Goal: Task Accomplishment & Management: Manage account settings

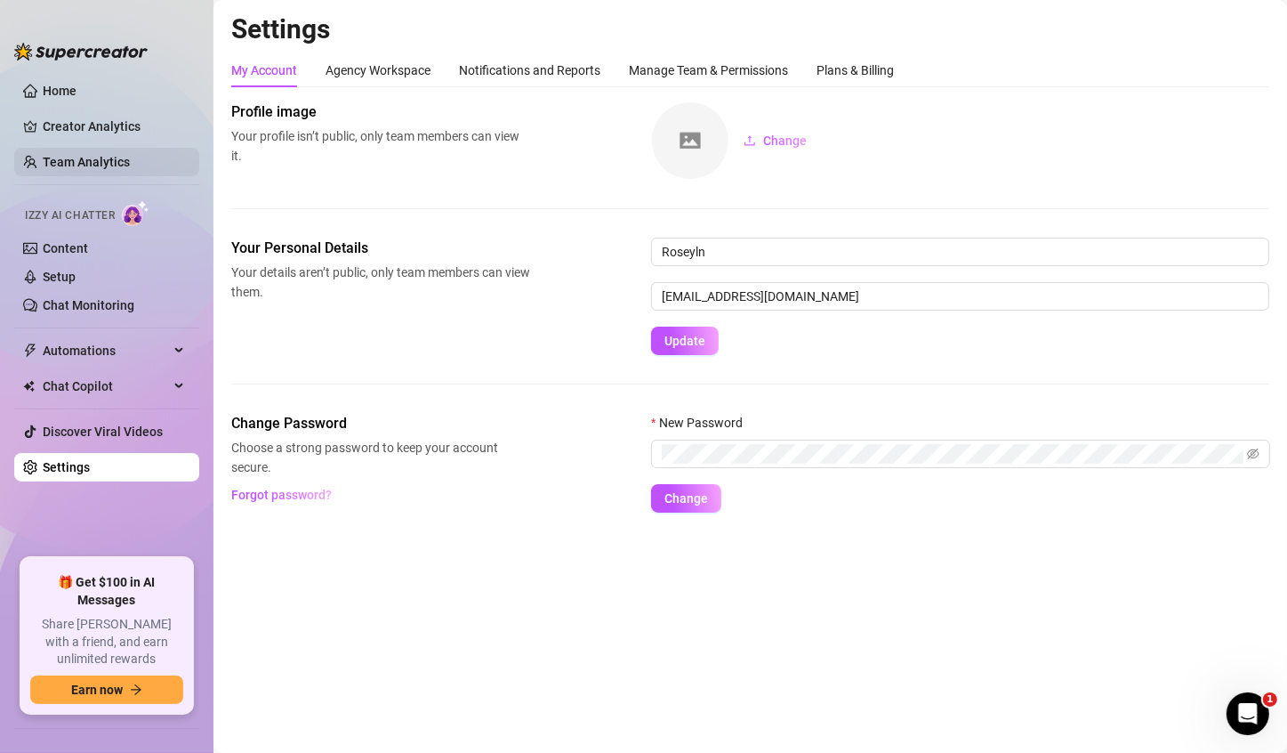
click at [129, 164] on link "Team Analytics" at bounding box center [86, 162] width 87 height 14
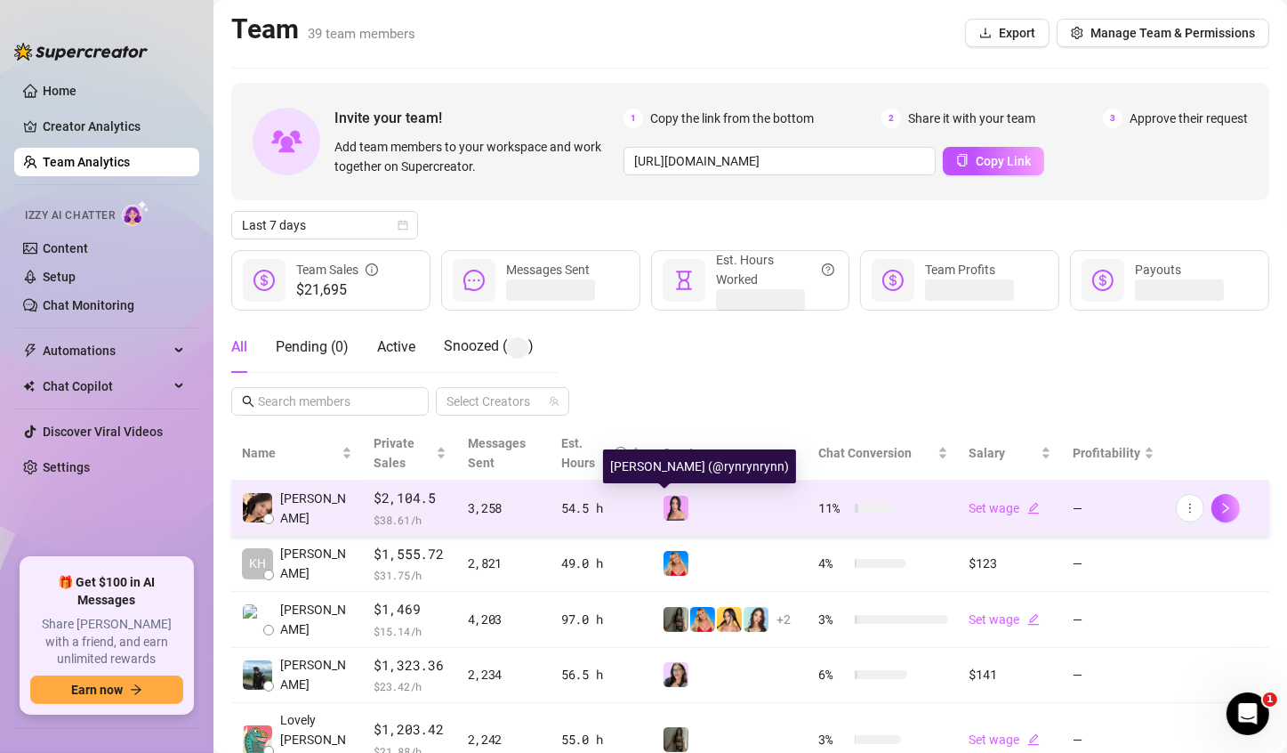
click at [664, 508] on img at bounding box center [676, 508] width 25 height 25
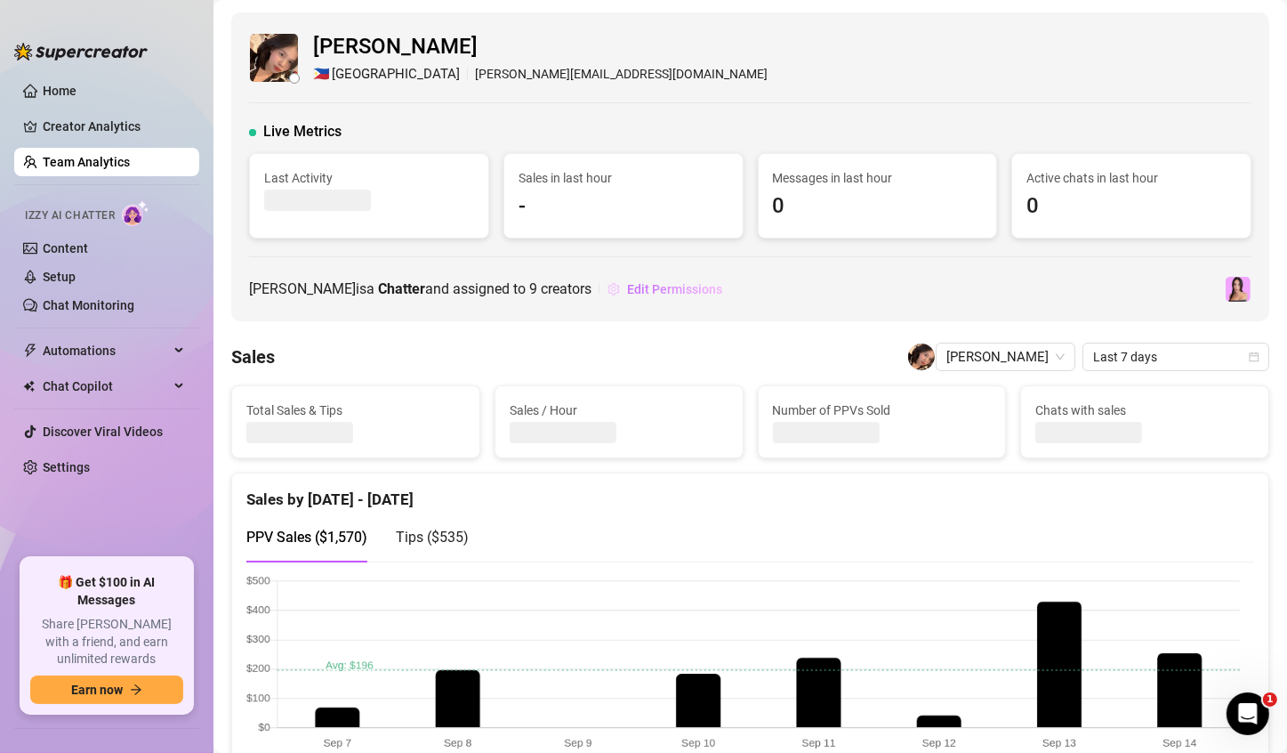
click at [652, 295] on button "Edit Permissions" at bounding box center [665, 289] width 117 height 28
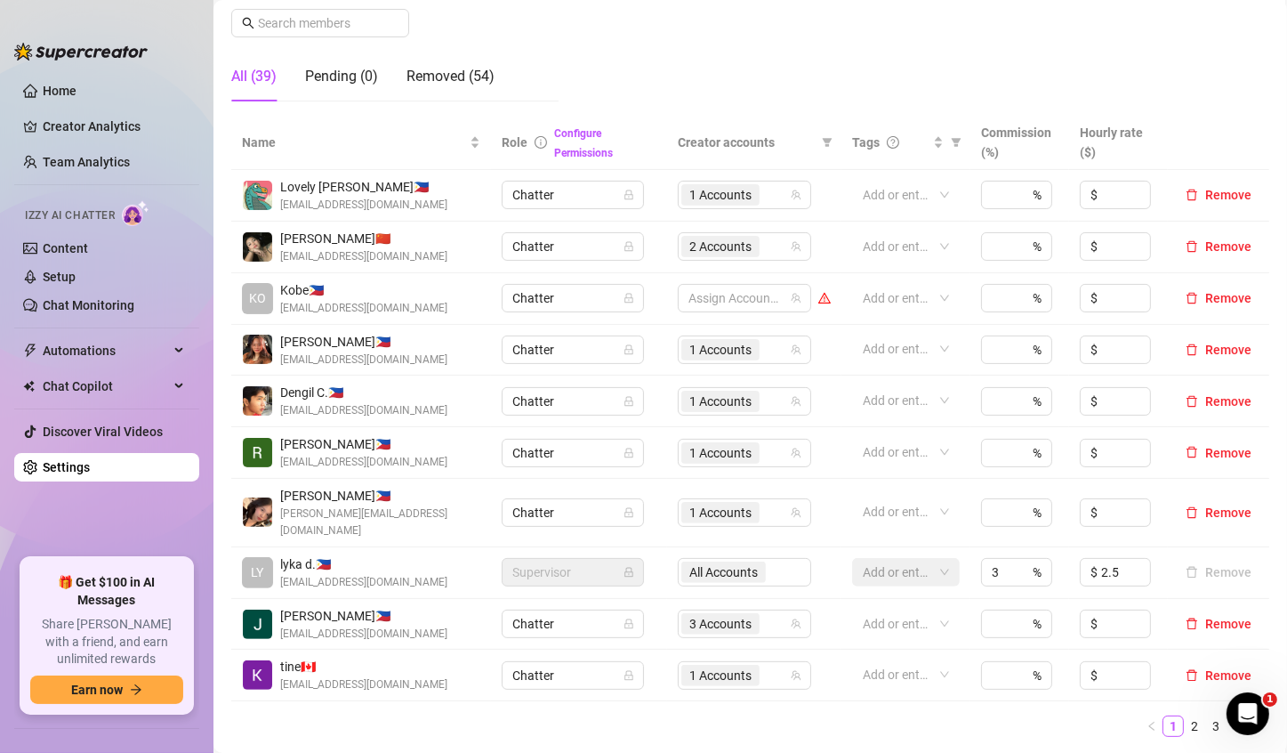
scroll to position [288, 0]
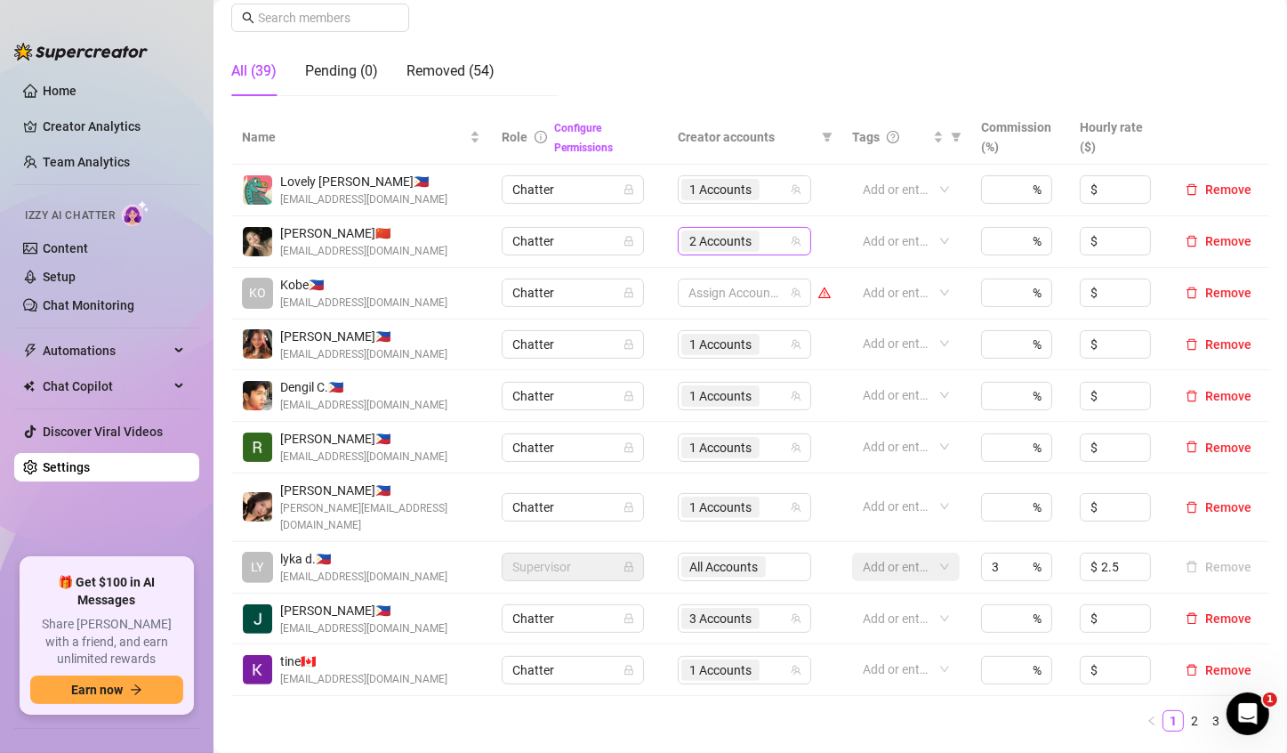
click at [707, 244] on span "2 Accounts" at bounding box center [721, 241] width 62 height 20
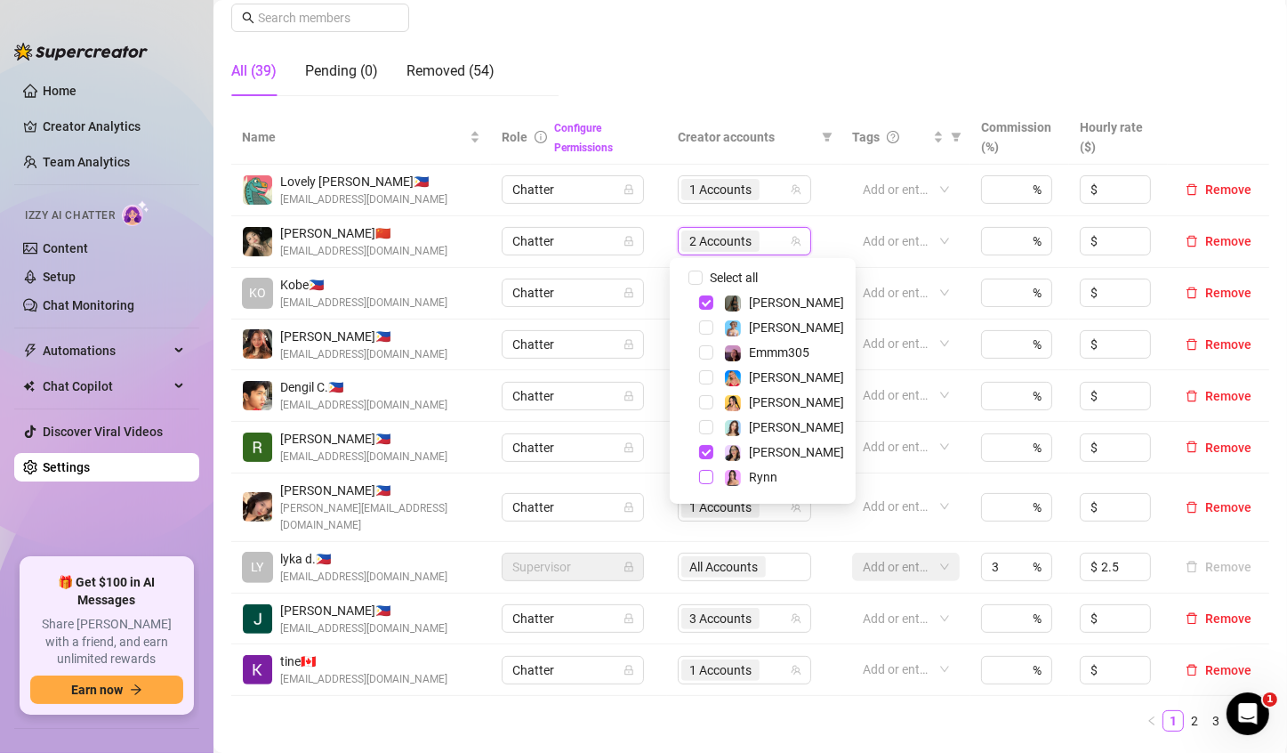
click at [710, 476] on span "Select tree node" at bounding box center [706, 477] width 14 height 14
click at [702, 328] on span "Select tree node" at bounding box center [706, 327] width 14 height 14
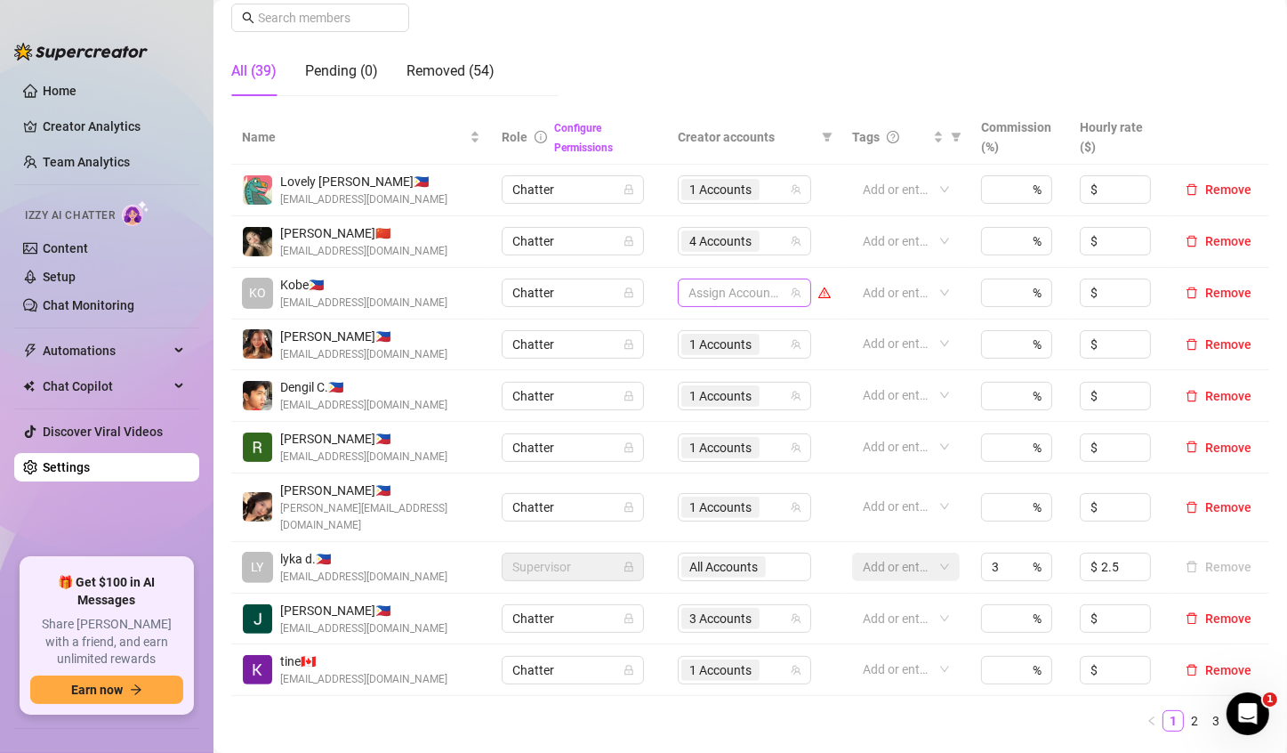
click at [697, 294] on div at bounding box center [736, 292] width 108 height 25
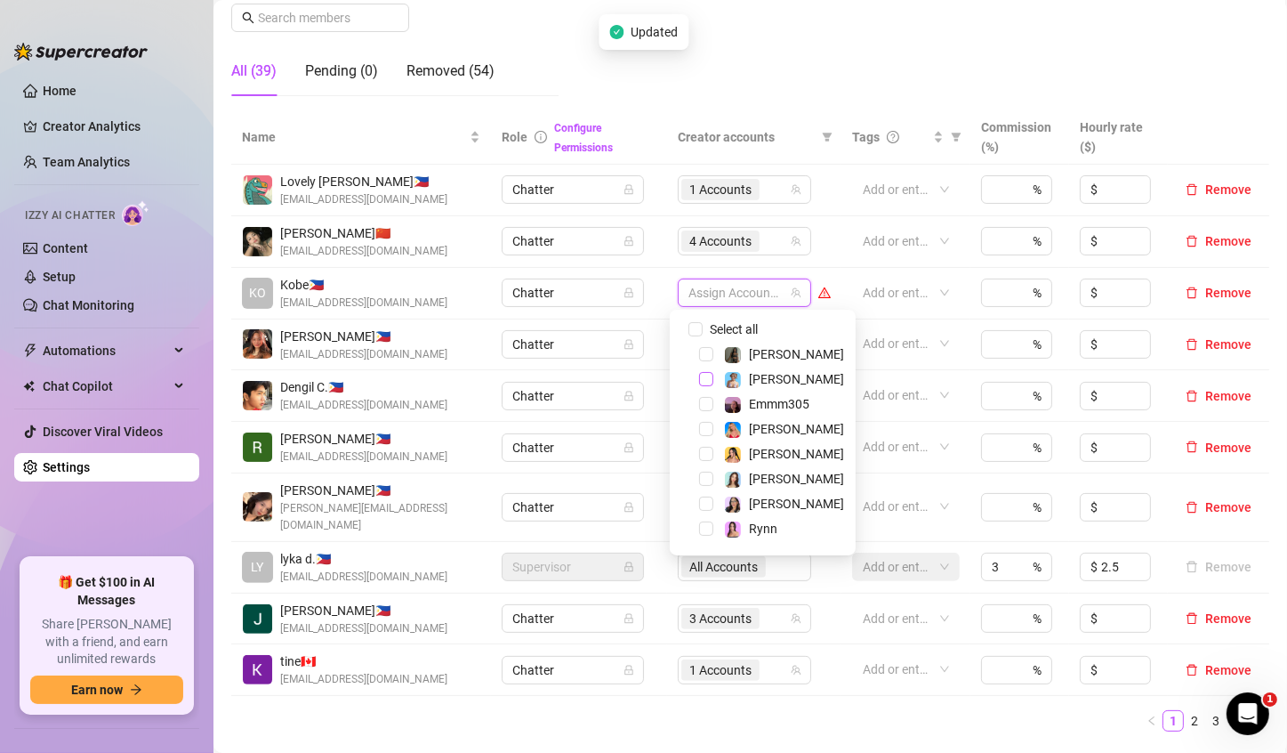
click at [702, 381] on span "Select tree node" at bounding box center [706, 379] width 14 height 14
click at [704, 480] on span "Select tree node" at bounding box center [706, 479] width 14 height 14
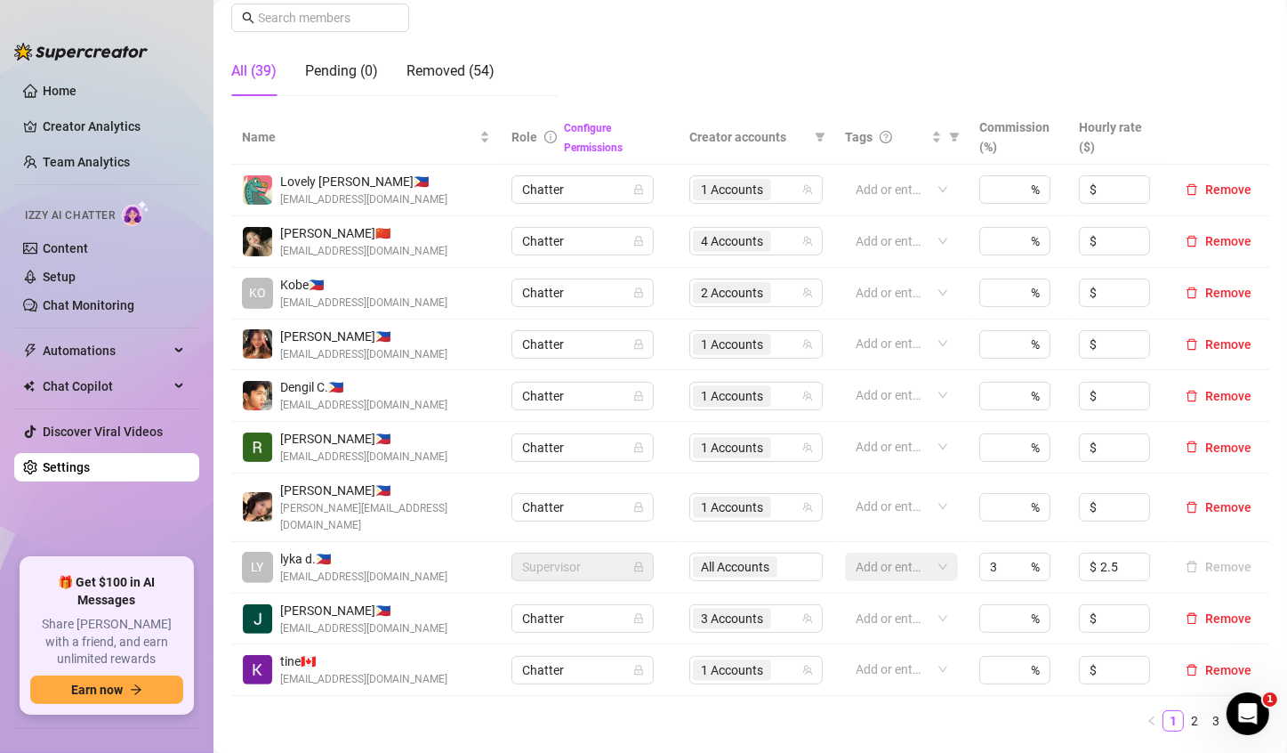
scroll to position [377, 0]
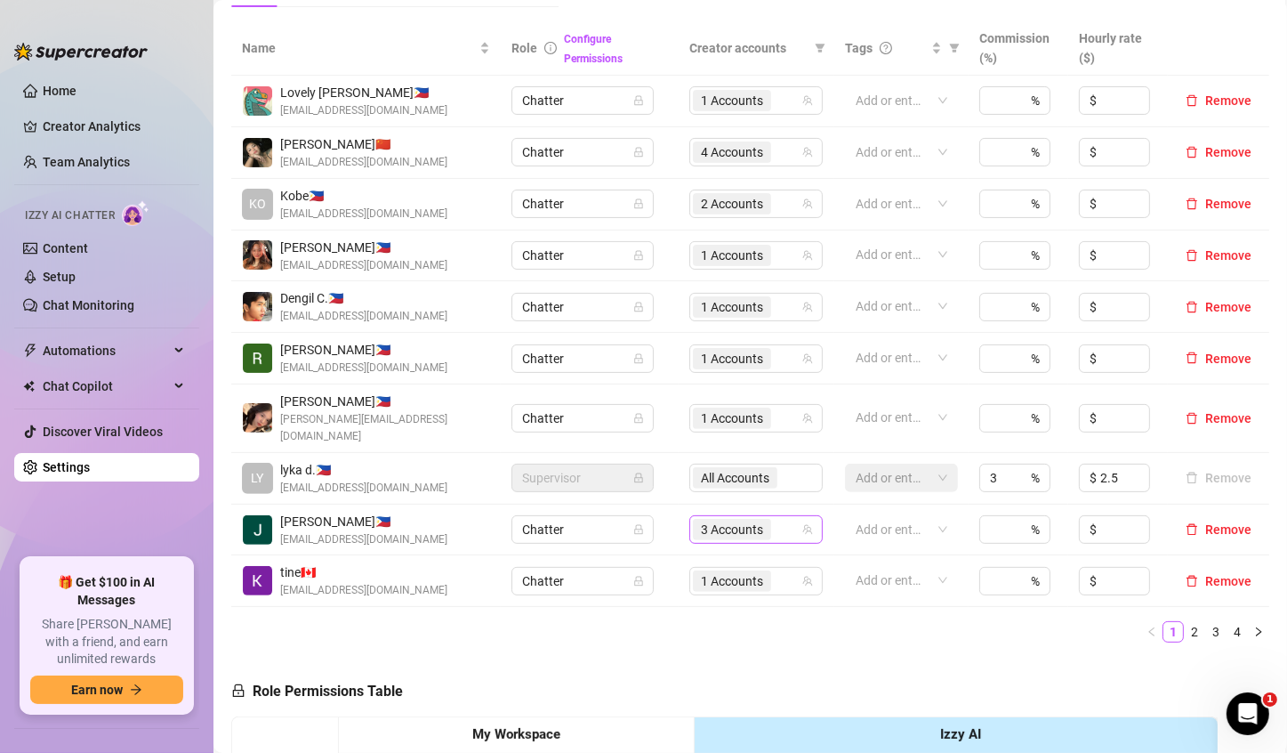
click at [719, 520] on span "3 Accounts" at bounding box center [732, 530] width 62 height 20
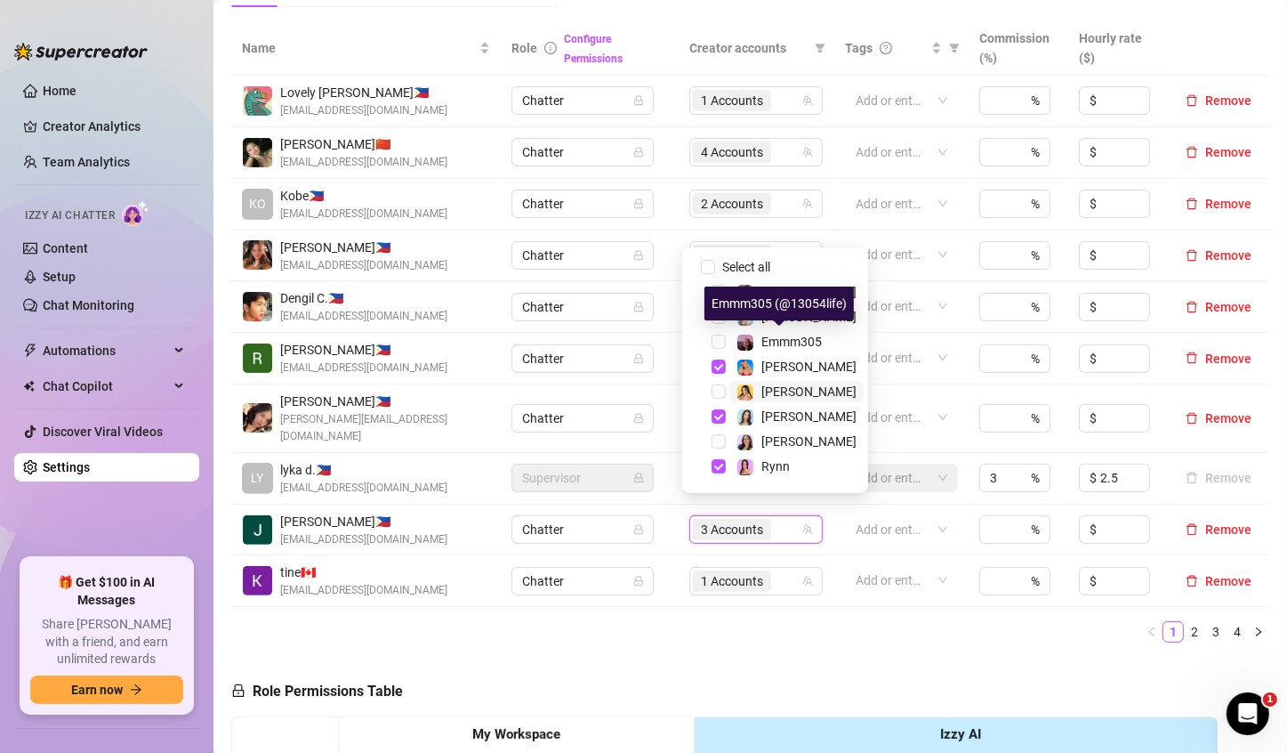
scroll to position [21, 0]
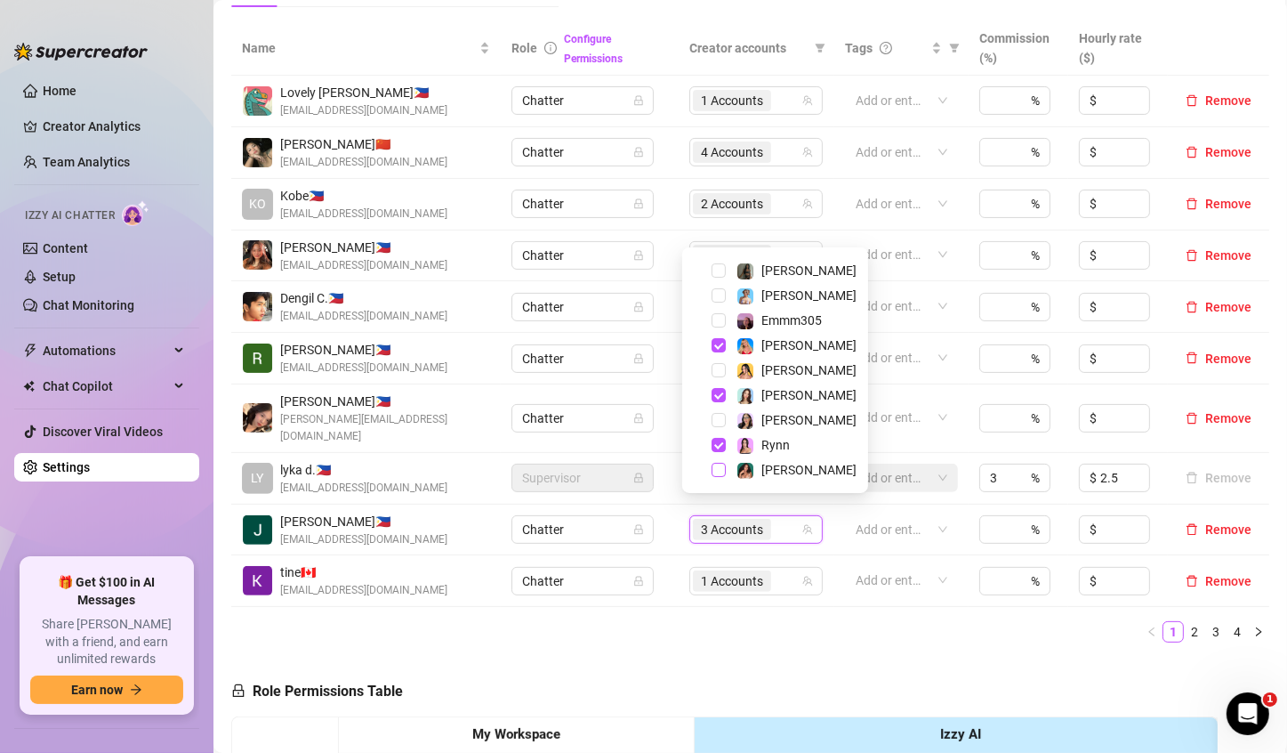
click at [718, 465] on span "Select tree node" at bounding box center [719, 470] width 14 height 14
click at [713, 374] on span "Select tree node" at bounding box center [719, 370] width 14 height 14
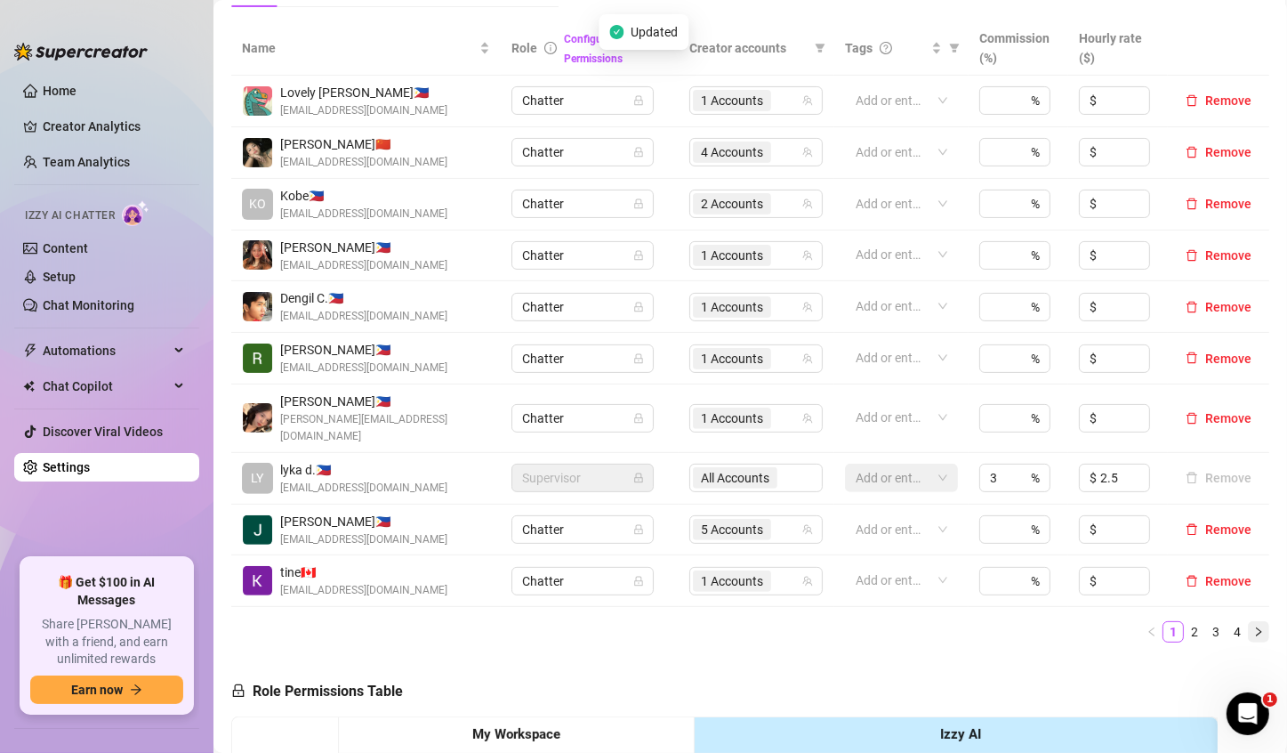
click at [1254, 626] on icon "right" at bounding box center [1259, 631] width 11 height 11
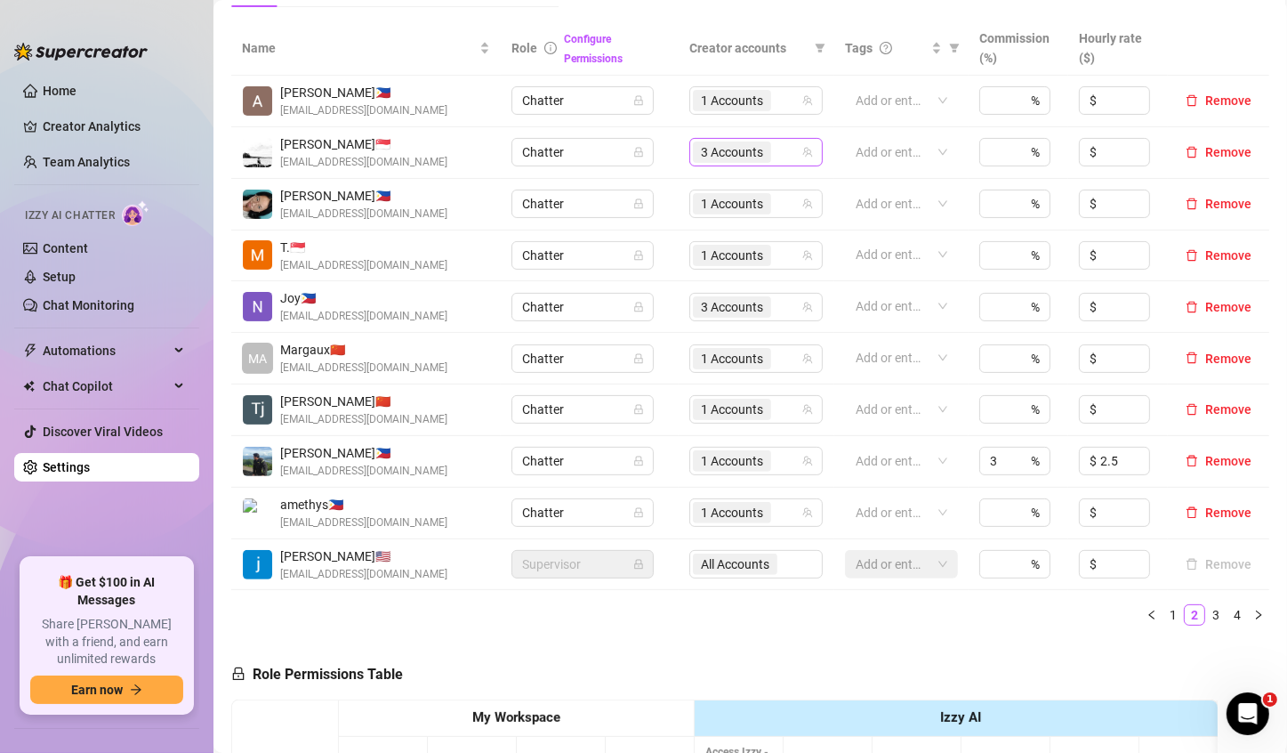
click at [717, 163] on div "3 Accounts" at bounding box center [734, 152] width 82 height 25
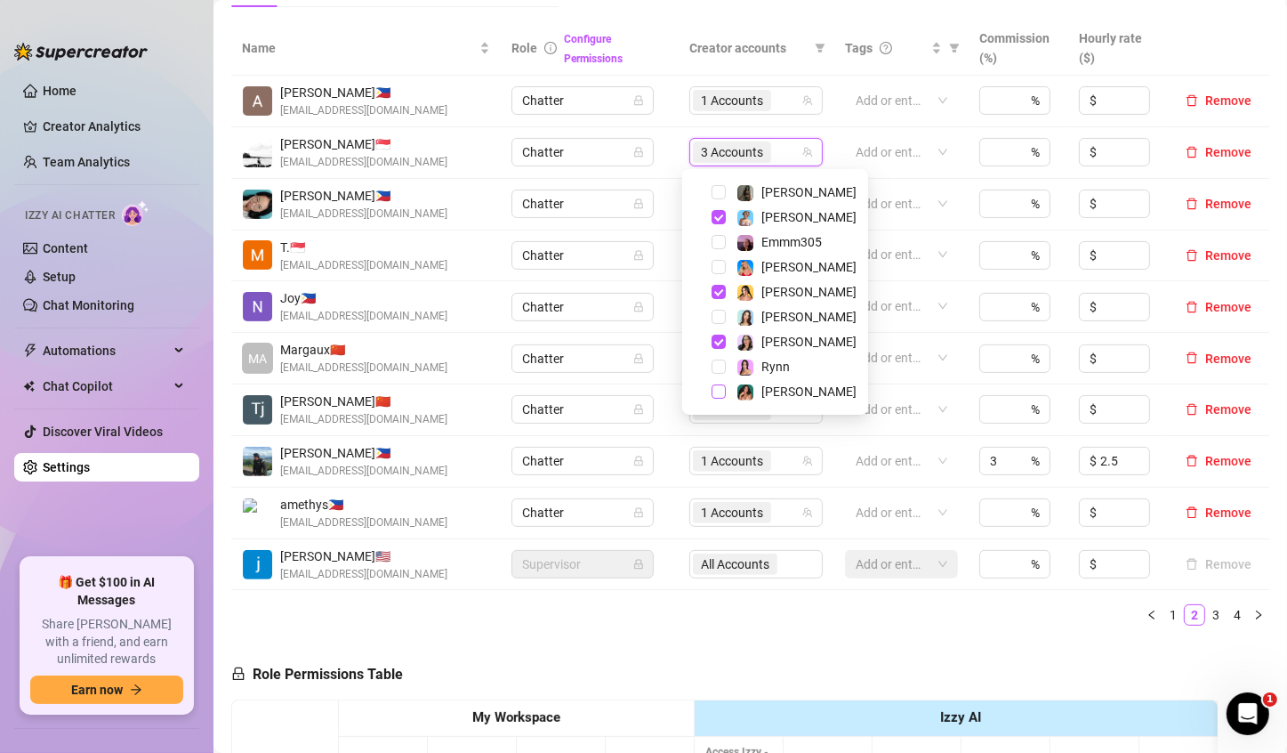
click at [722, 392] on span "Select tree node" at bounding box center [719, 391] width 14 height 14
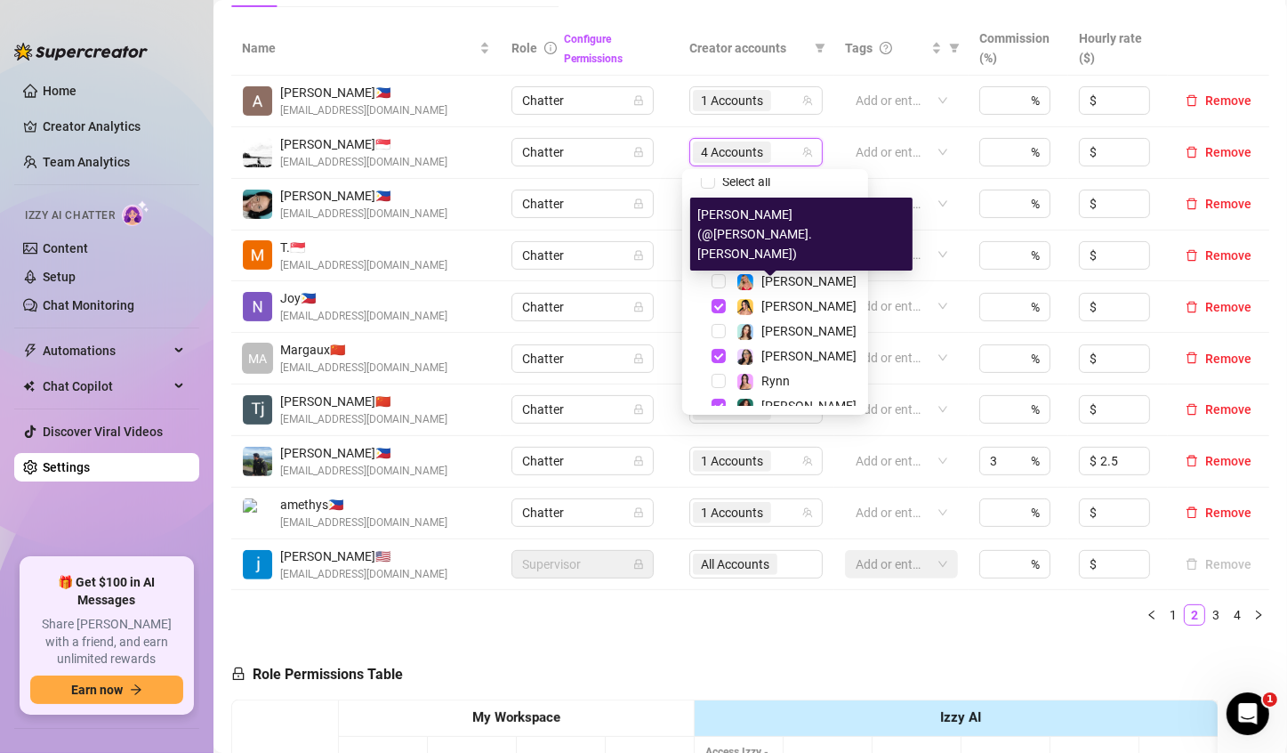
scroll to position [0, 0]
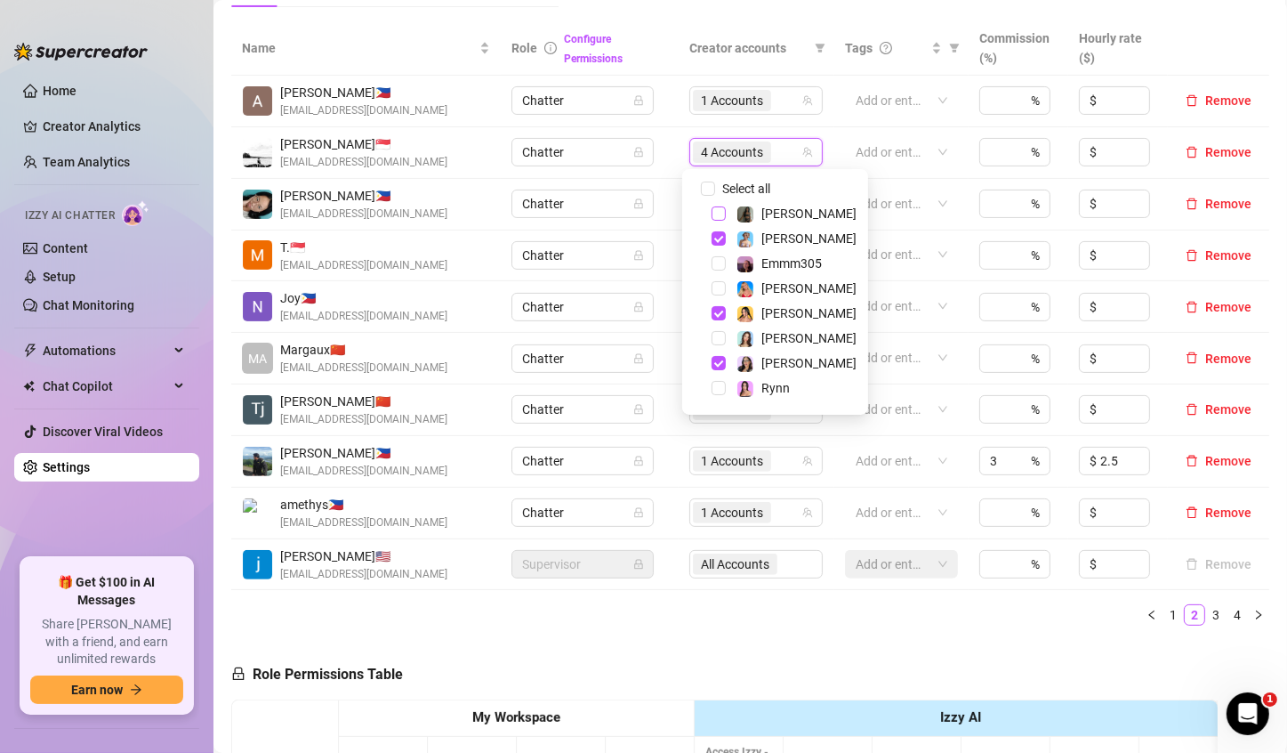
click at [719, 207] on span "Select tree node" at bounding box center [719, 213] width 14 height 14
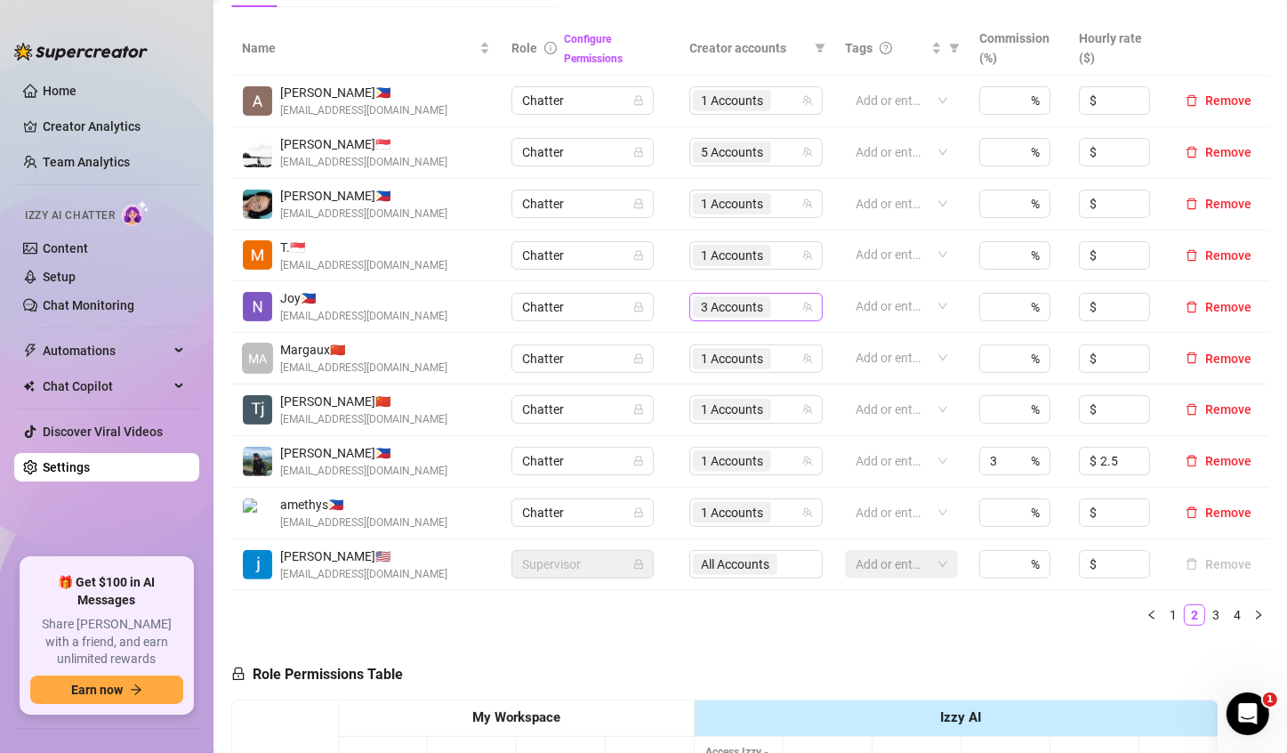
click at [701, 307] on span "3 Accounts" at bounding box center [732, 307] width 62 height 20
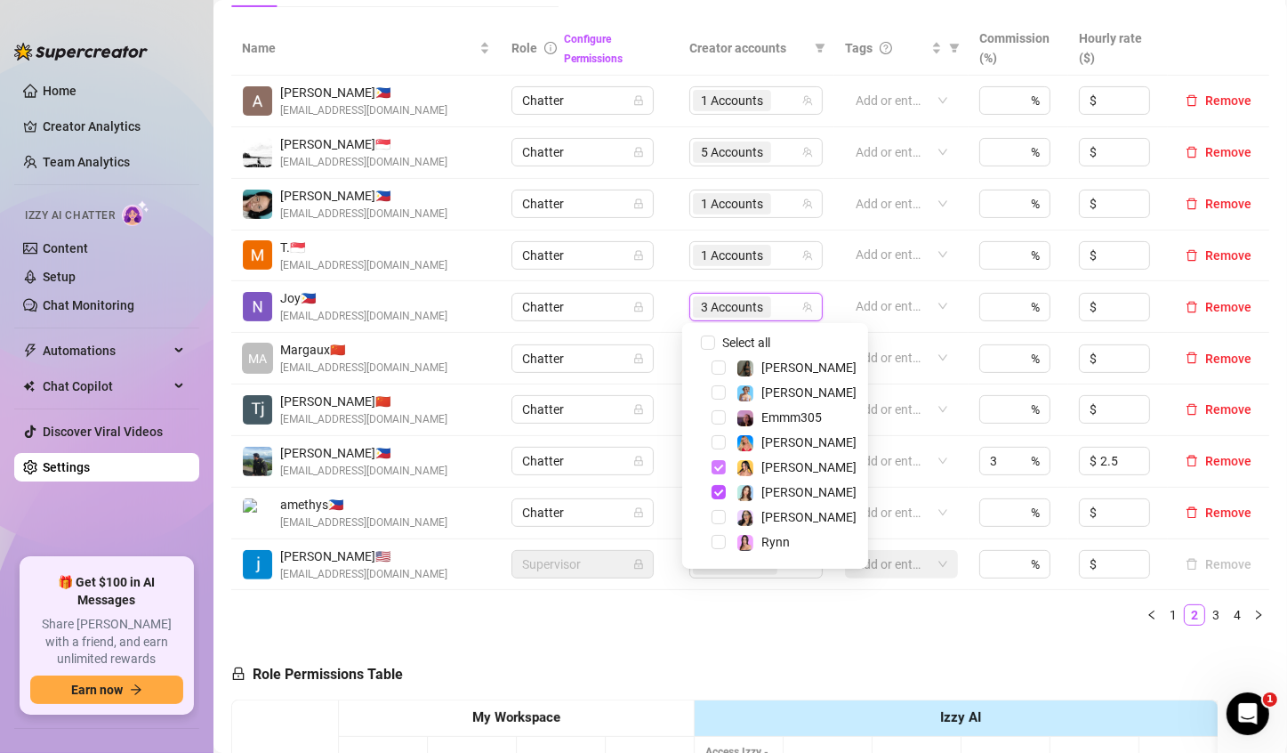
click at [722, 470] on span "Select tree node" at bounding box center [719, 467] width 14 height 14
click at [722, 497] on span "Select tree node" at bounding box center [719, 492] width 14 height 14
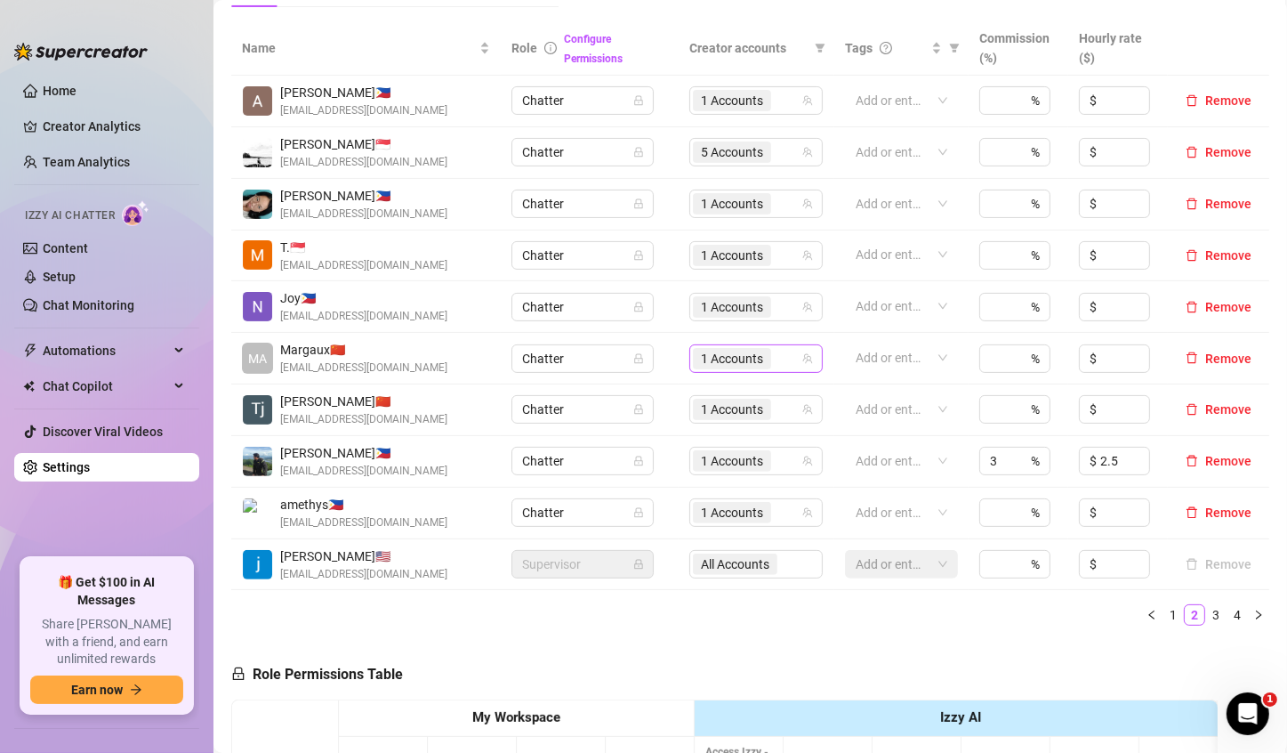
click at [715, 357] on span "1 Accounts" at bounding box center [732, 359] width 62 height 20
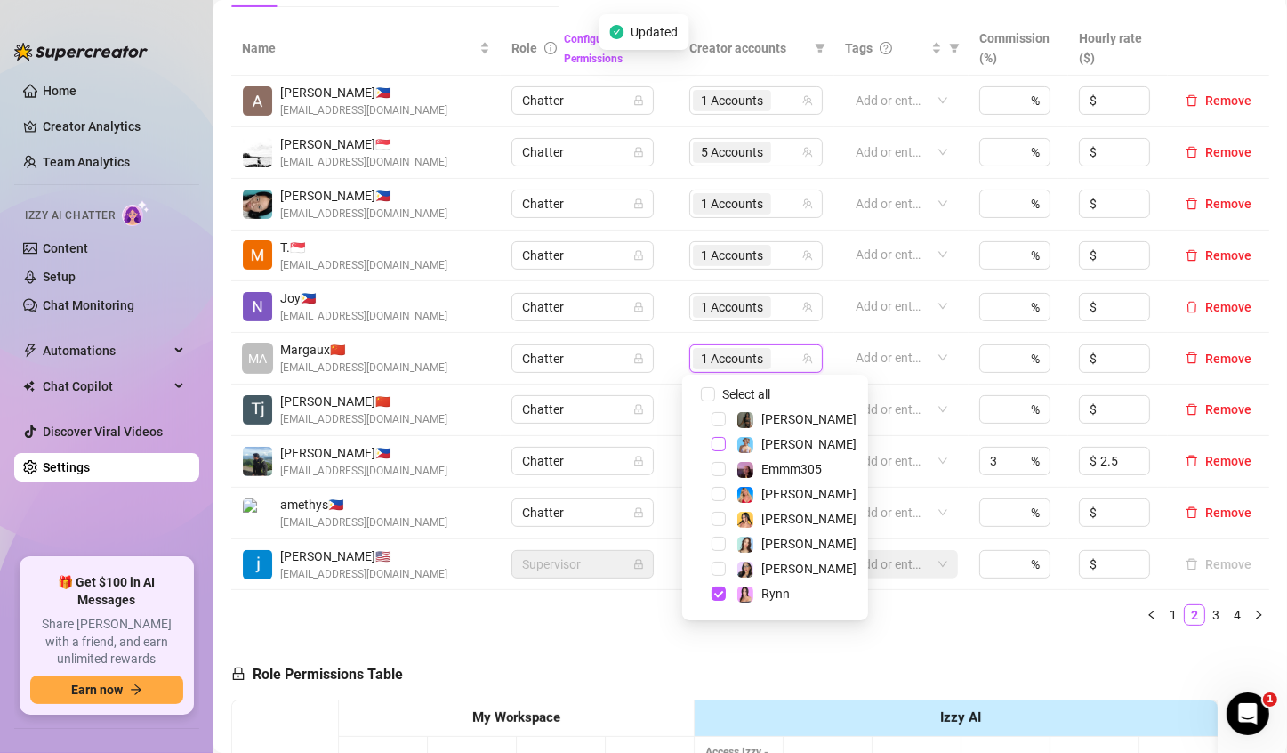
click at [716, 447] on span "Select tree node" at bounding box center [719, 444] width 14 height 14
click at [714, 523] on span "Select tree node" at bounding box center [719, 519] width 14 height 14
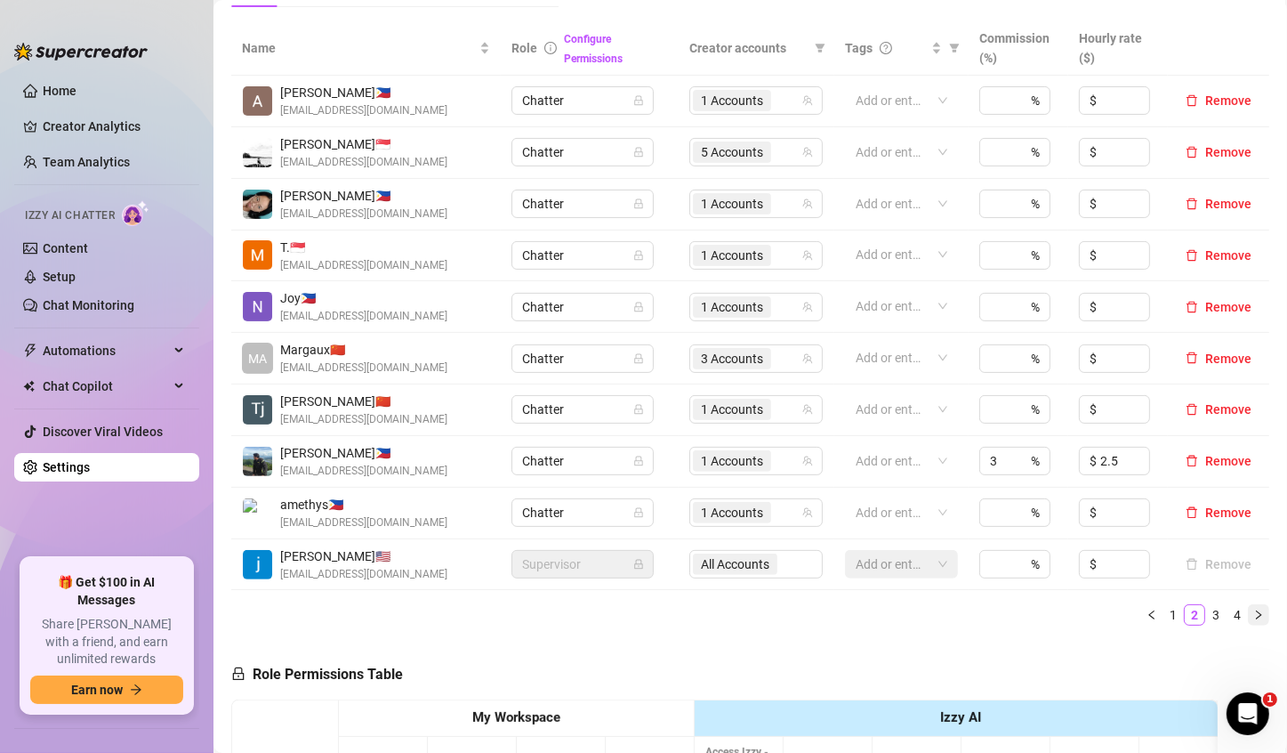
click at [1256, 610] on icon "right" at bounding box center [1258, 614] width 5 height 9
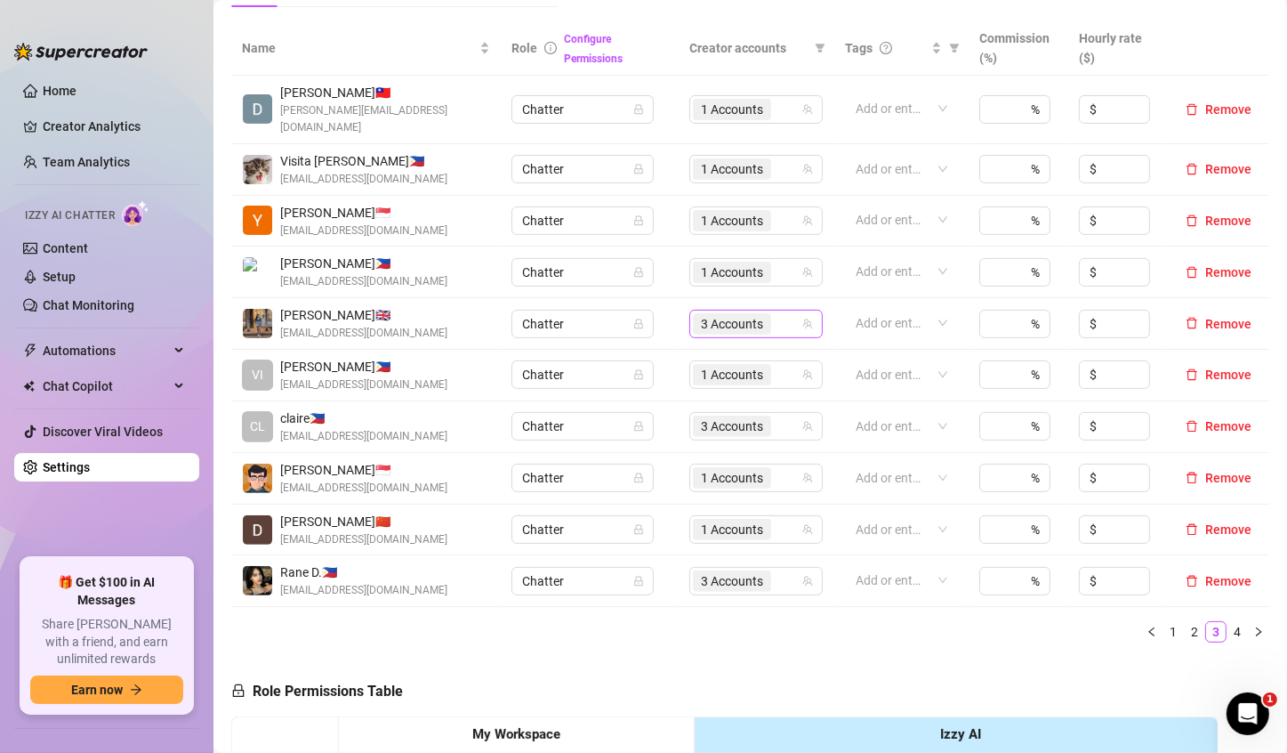
click at [712, 314] on span "3 Accounts" at bounding box center [732, 324] width 62 height 20
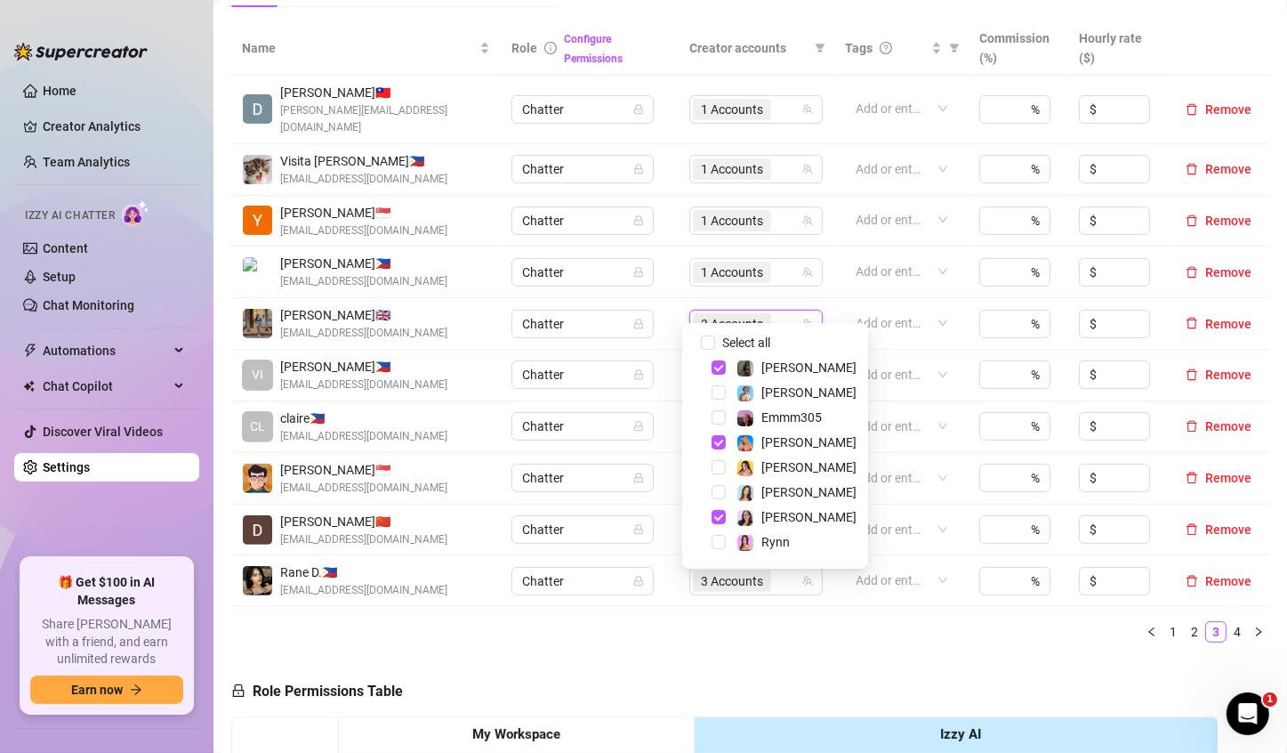
drag, startPoint x: 717, startPoint y: 488, endPoint x: 718, endPoint y: 499, distance: 11.6
click at [716, 488] on span "Select tree node" at bounding box center [719, 492] width 14 height 14
drag, startPoint x: 714, startPoint y: 470, endPoint x: 714, endPoint y: 484, distance: 14.2
click at [714, 469] on span "Select tree node" at bounding box center [719, 467] width 14 height 14
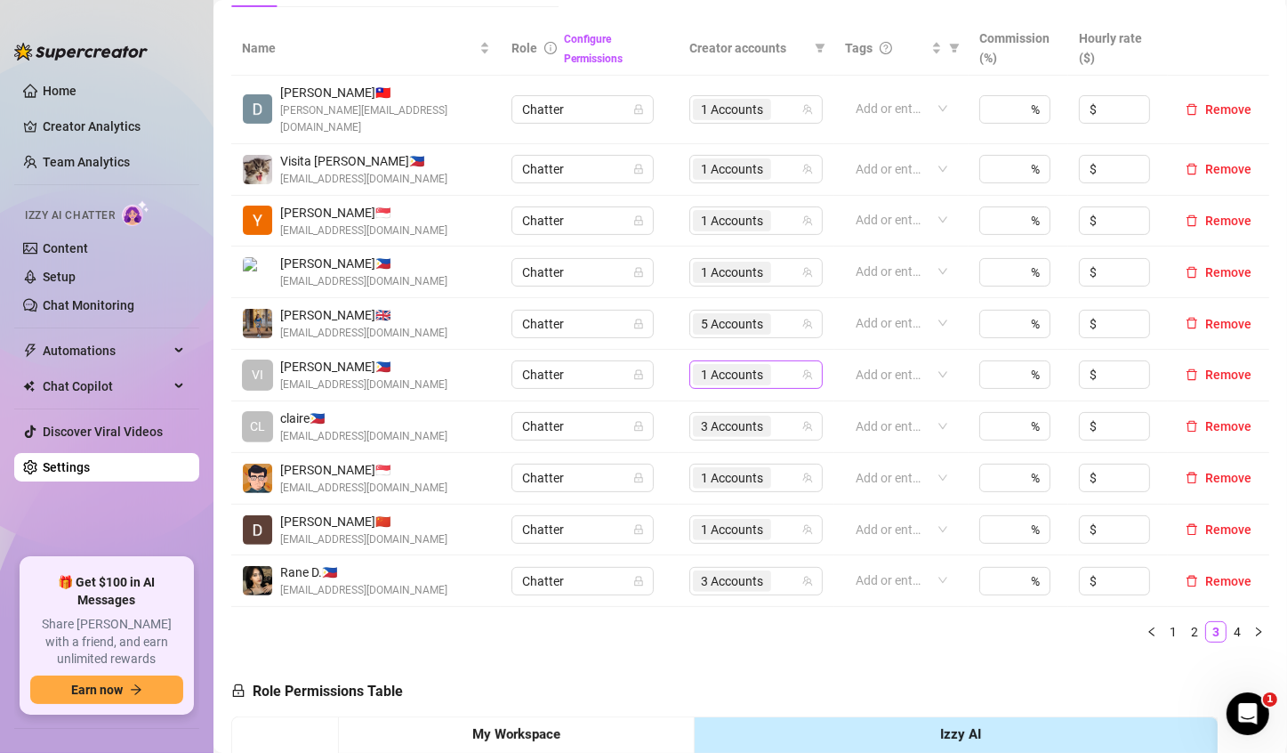
click at [708, 365] on span "1 Accounts" at bounding box center [732, 375] width 62 height 20
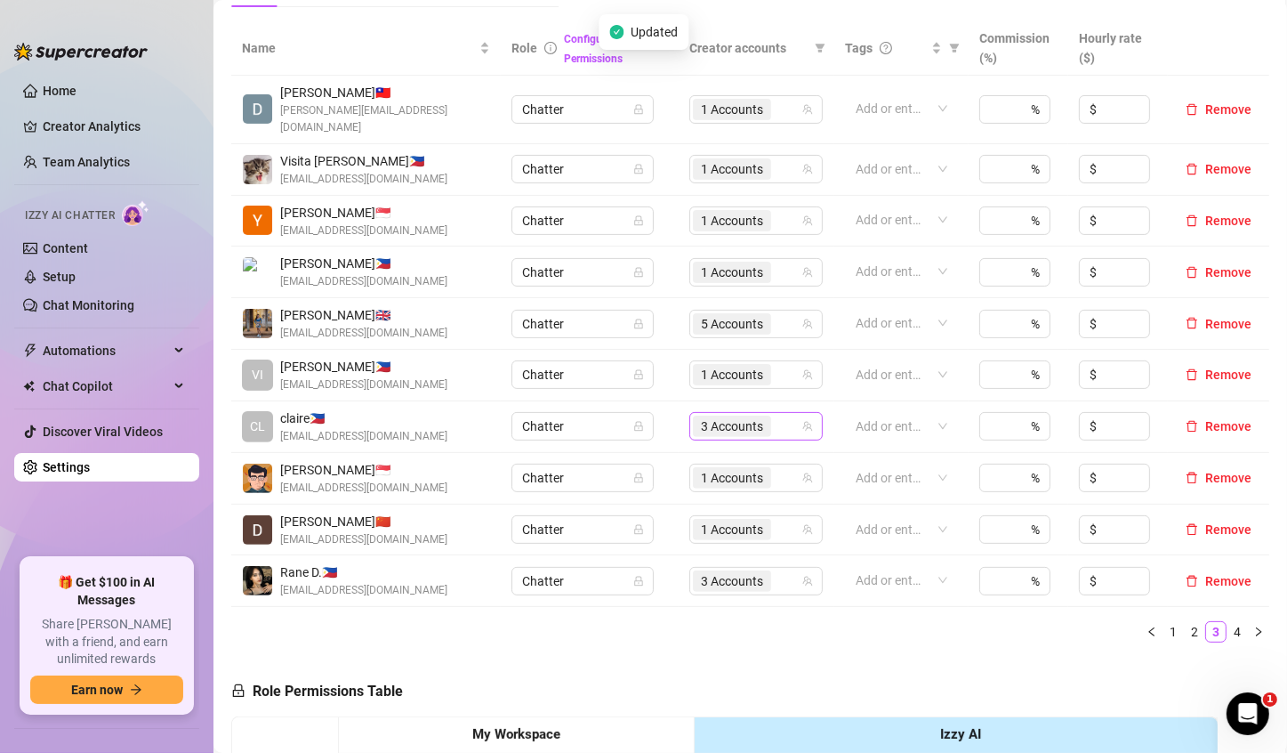
click at [714, 416] on span "3 Accounts" at bounding box center [732, 426] width 62 height 20
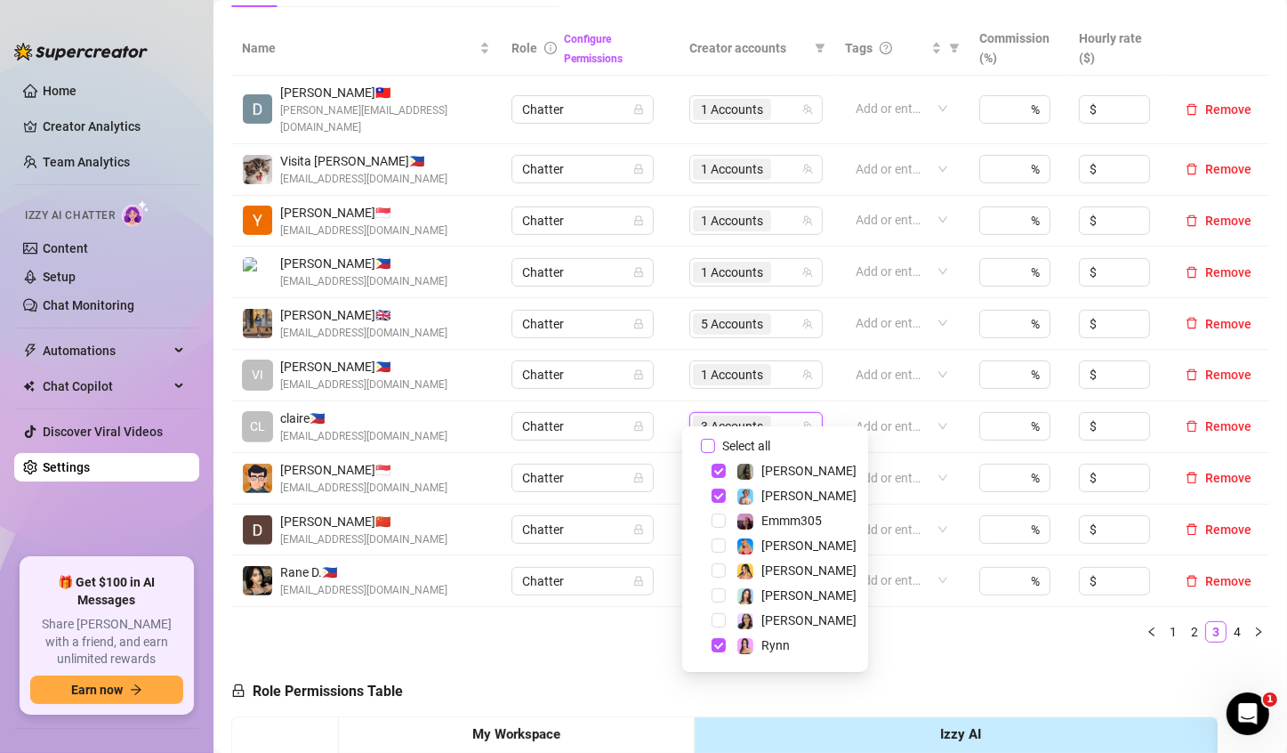
click at [710, 444] on input "Select all" at bounding box center [708, 446] width 14 height 14
click at [708, 444] on input "Select all" at bounding box center [708, 446] width 14 height 14
checkbox input "false"
click at [713, 495] on span "Select tree node" at bounding box center [719, 495] width 14 height 14
click at [715, 621] on span "Select tree node" at bounding box center [719, 620] width 14 height 14
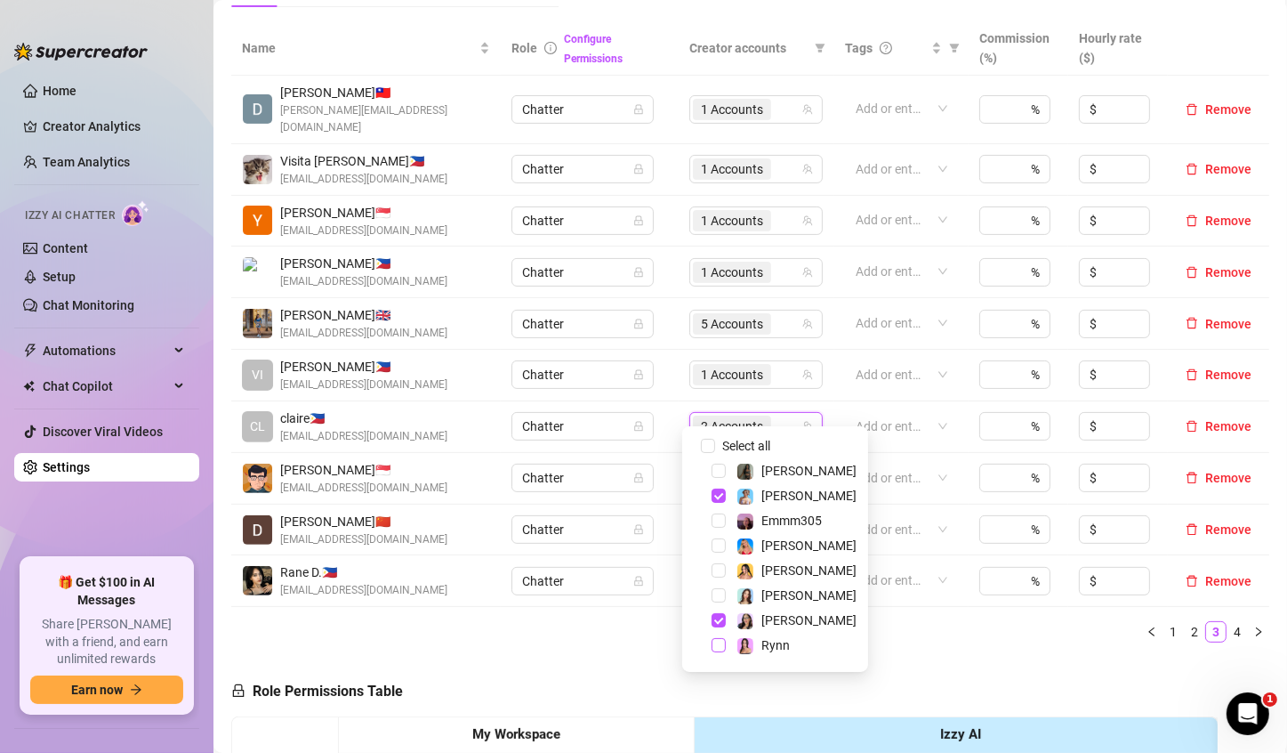
click at [723, 647] on span "Select tree node" at bounding box center [719, 645] width 14 height 14
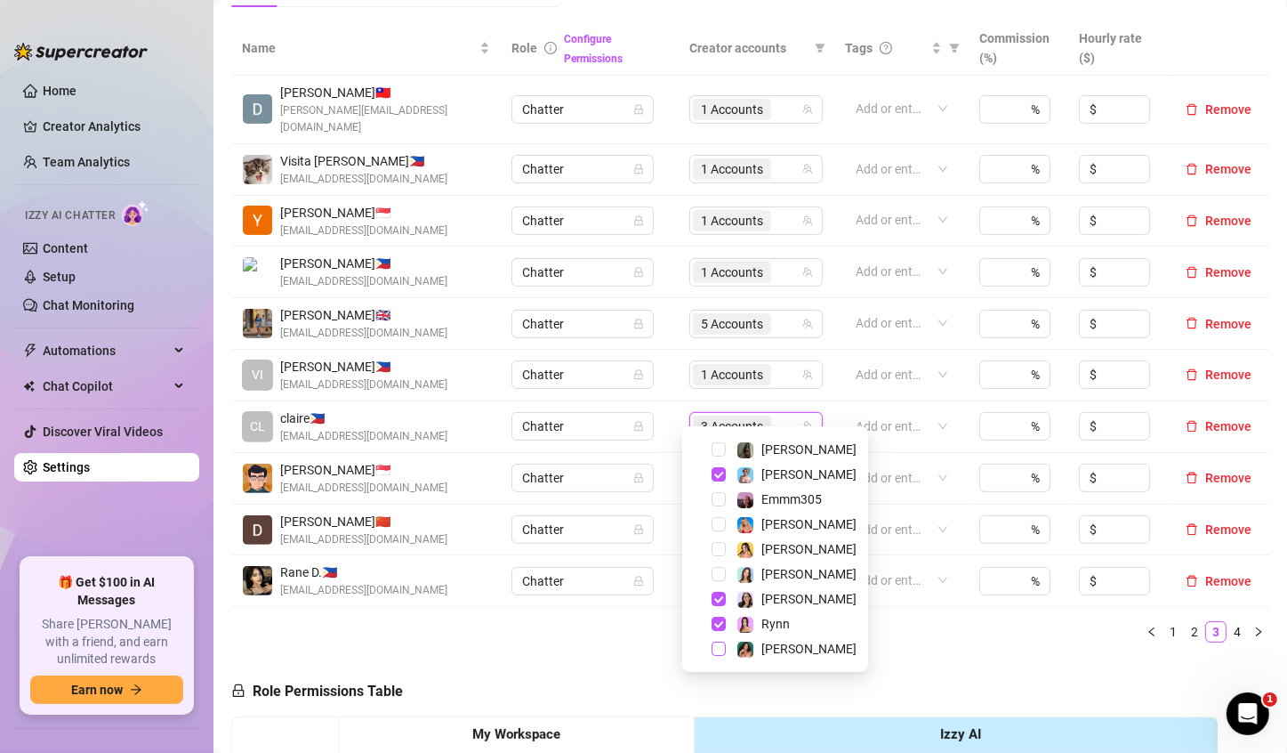
click at [720, 653] on span "Select tree node" at bounding box center [719, 649] width 14 height 14
drag, startPoint x: 719, startPoint y: 602, endPoint x: 714, endPoint y: 621, distance: 19.2
click at [718, 602] on span "Select tree node" at bounding box center [719, 599] width 14 height 14
click at [715, 624] on span "Select tree node" at bounding box center [719, 624] width 14 height 14
click at [722, 638] on div "[PERSON_NAME]" at bounding box center [775, 648] width 177 height 21
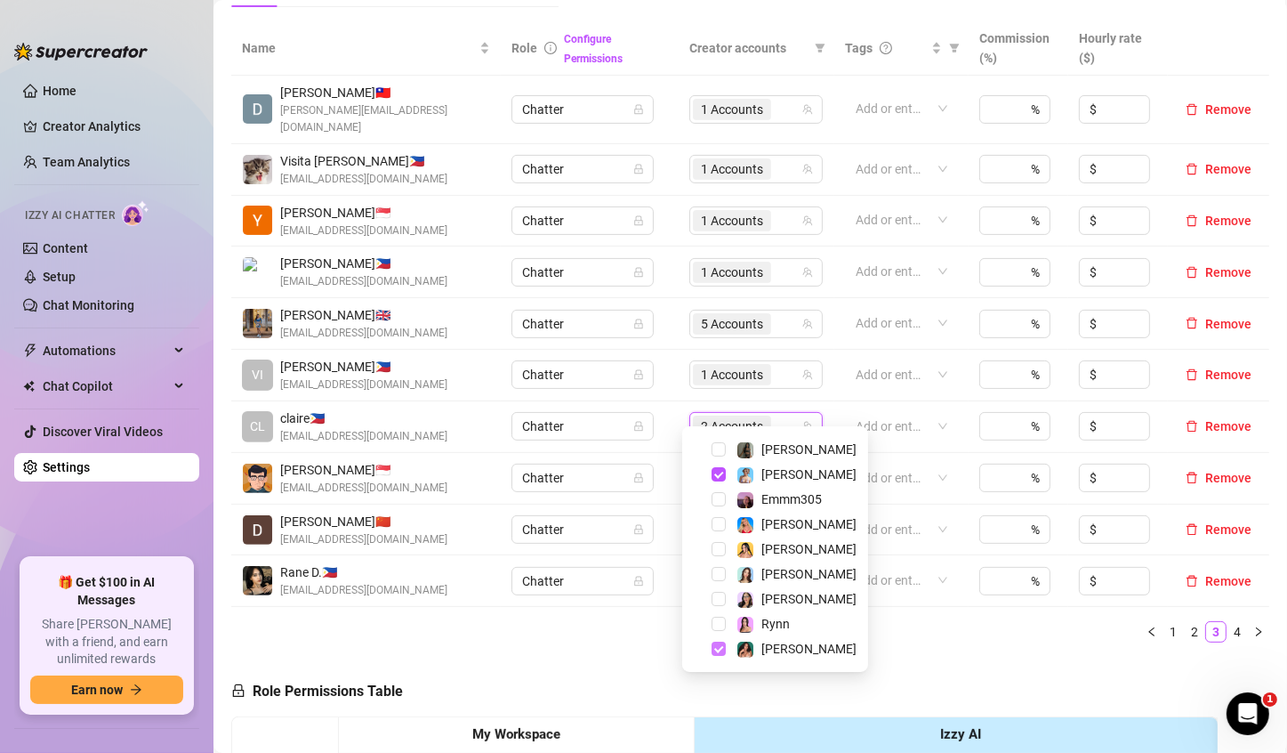
click at [719, 650] on span "Select tree node" at bounding box center [719, 649] width 14 height 14
click at [707, 416] on span "1 Accounts" at bounding box center [732, 426] width 62 height 20
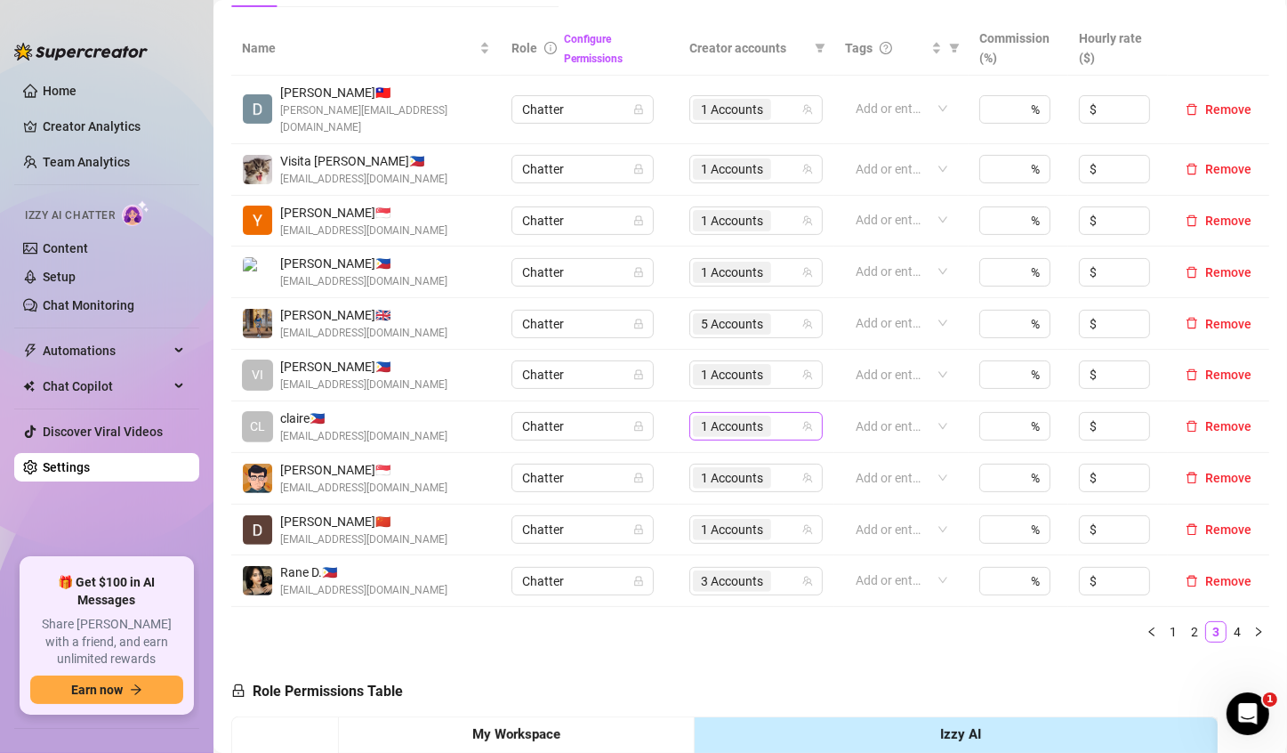
click at [720, 416] on span "1 Accounts" at bounding box center [732, 426] width 62 height 20
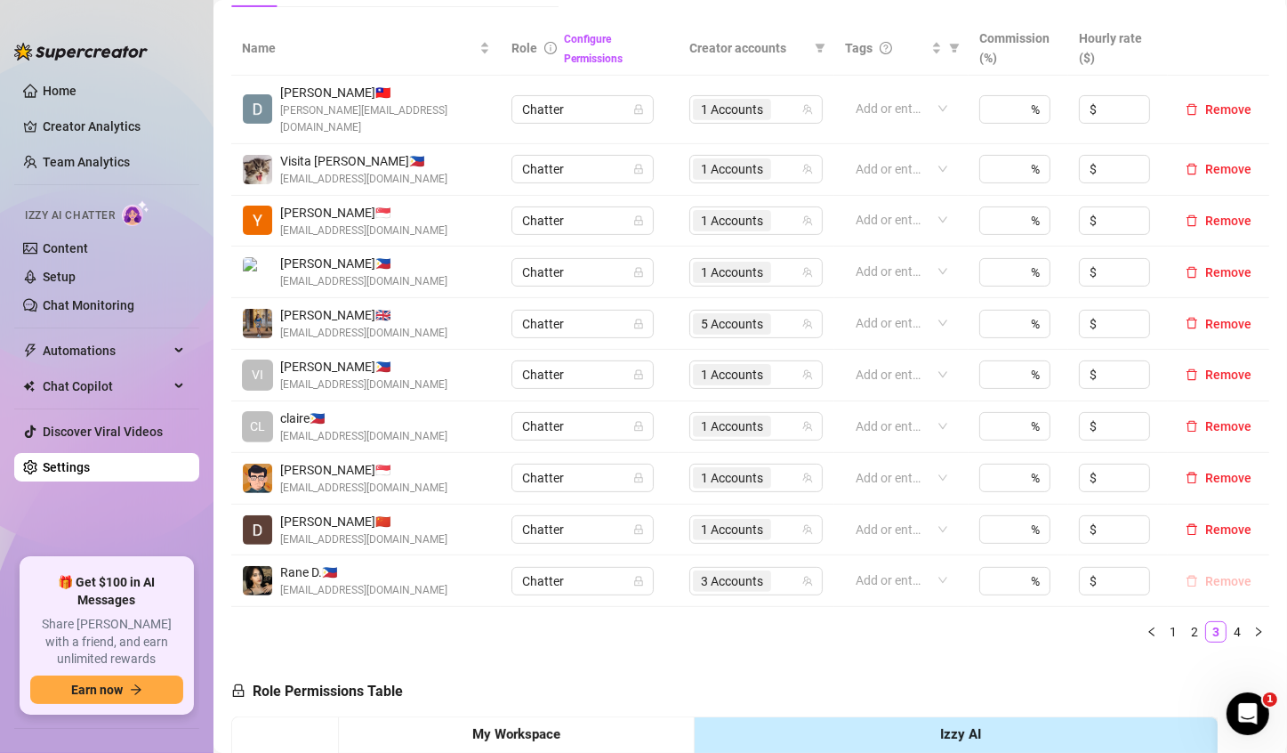
click at [1215, 574] on span "Remove" at bounding box center [1229, 581] width 46 height 14
click at [1256, 627] on icon "right" at bounding box center [1258, 631] width 5 height 9
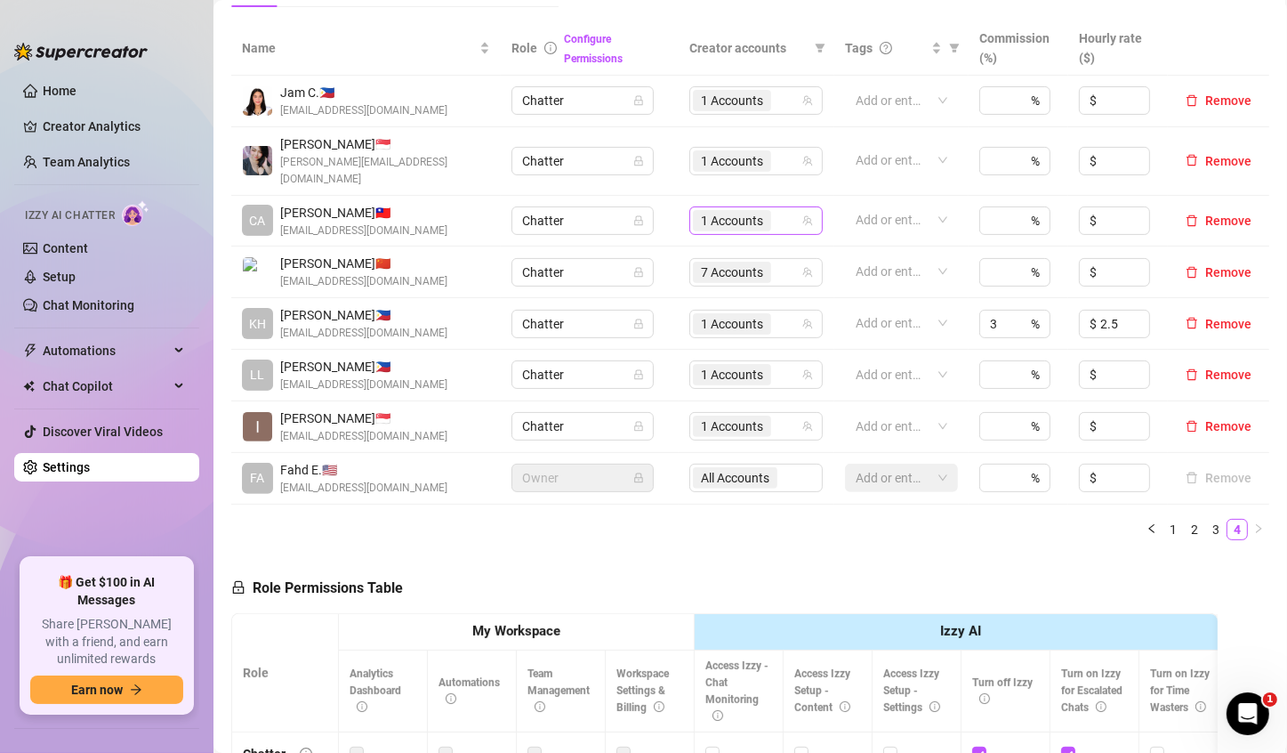
click at [736, 211] on span "1 Accounts" at bounding box center [732, 221] width 62 height 20
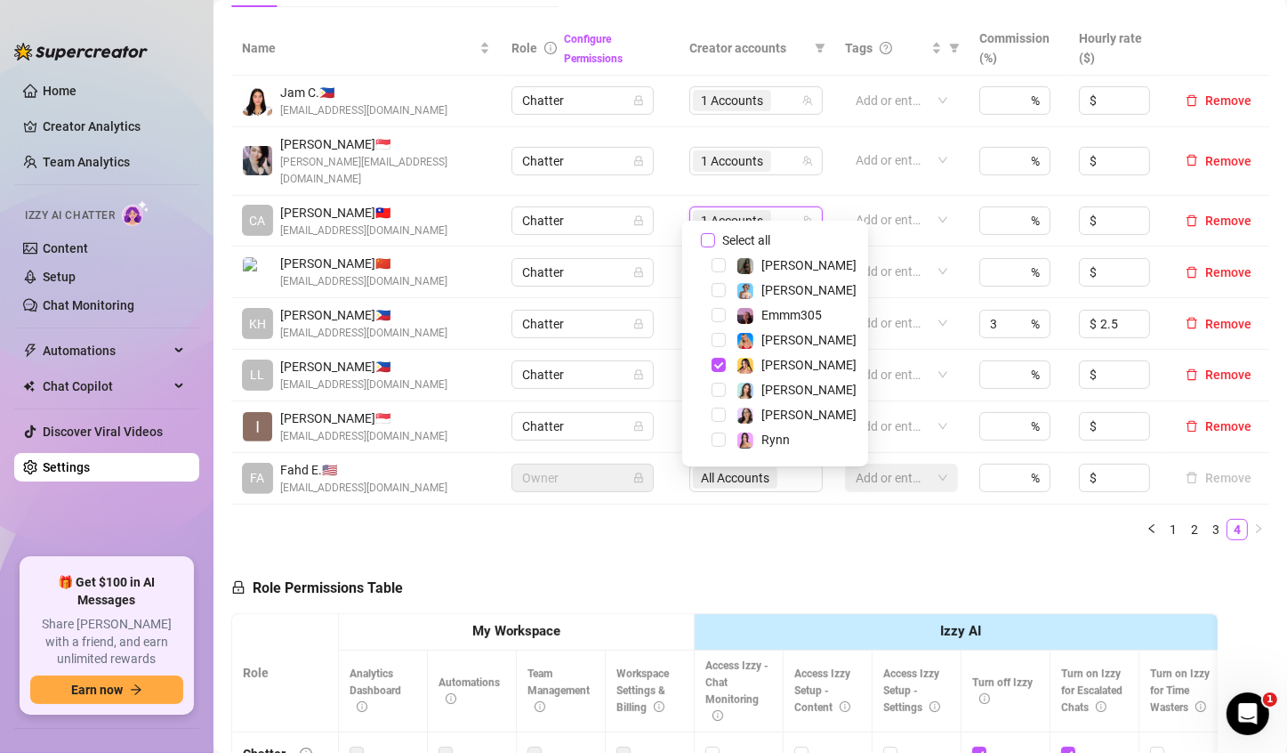
click at [708, 239] on input "Select all" at bounding box center [708, 240] width 14 height 14
checkbox input "false"
